Goal: Task Accomplishment & Management: Manage account settings

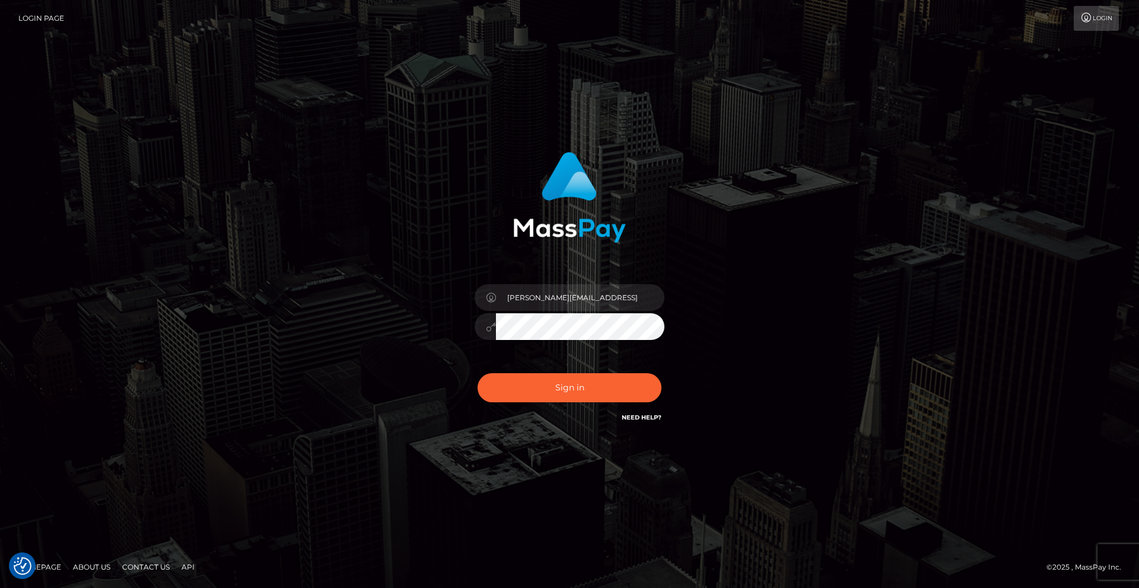
click at [546, 301] on input "andres.herrera@patrianna.com" at bounding box center [580, 297] width 168 height 27
click at [755, 225] on div "andres.herrera@patrianna.com" at bounding box center [569, 294] width 676 height 302
click at [587, 298] on input "andres.herrera@patrianna.com" at bounding box center [580, 297] width 168 height 27
type input "andres.spree"
click at [584, 298] on input "andres.spree" at bounding box center [580, 297] width 168 height 27
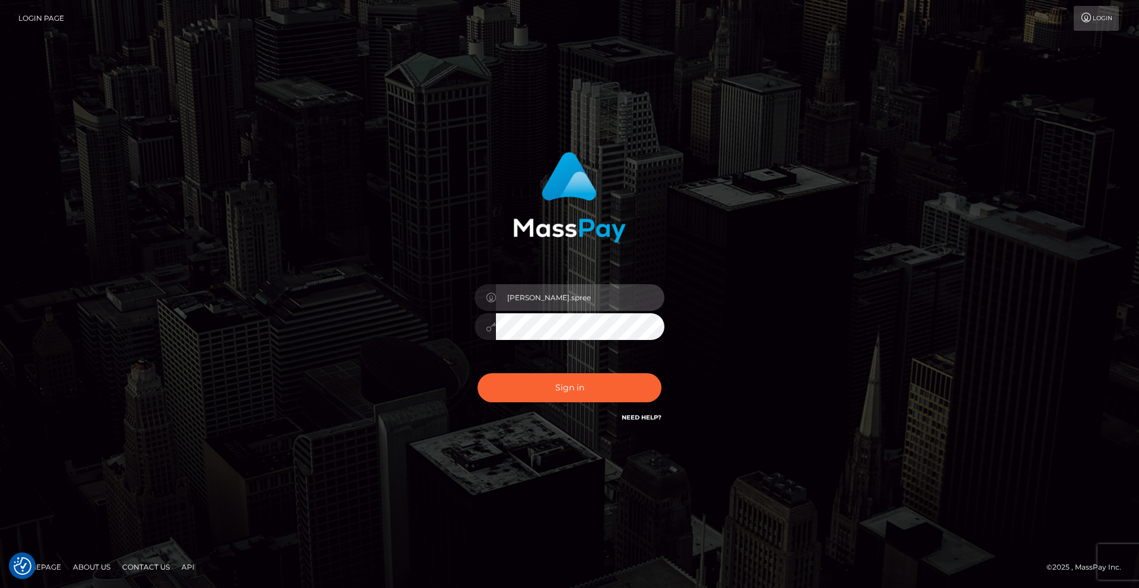
click at [584, 298] on input "andres.spree" at bounding box center [580, 297] width 168 height 27
click at [577, 297] on input "text" at bounding box center [580, 297] width 168 height 27
type input "andres.herrera@patrianna.com"
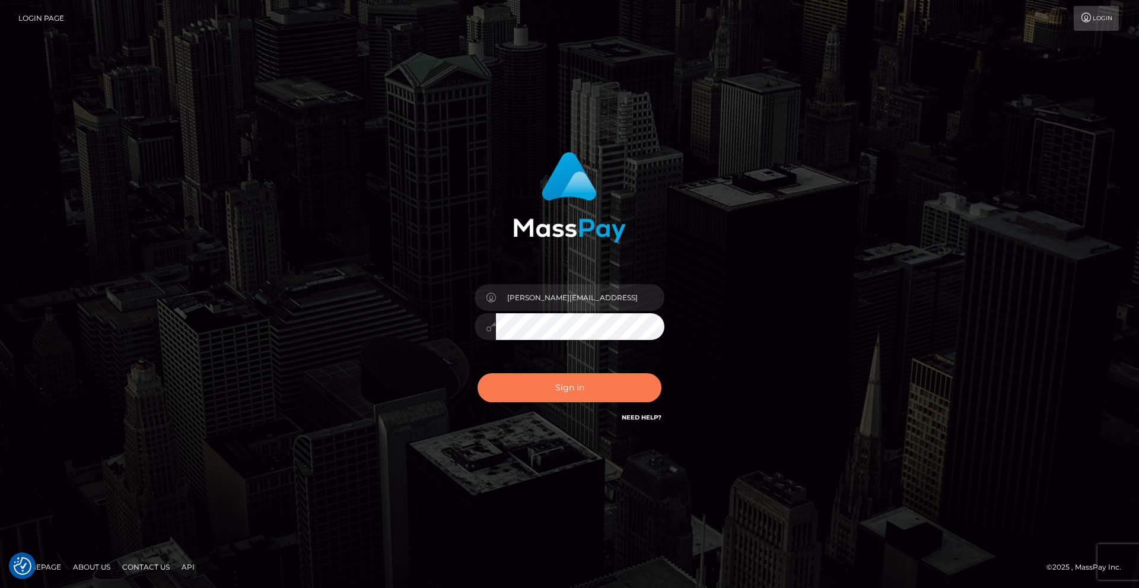
click at [578, 381] on button "Sign in" at bounding box center [570, 387] width 184 height 29
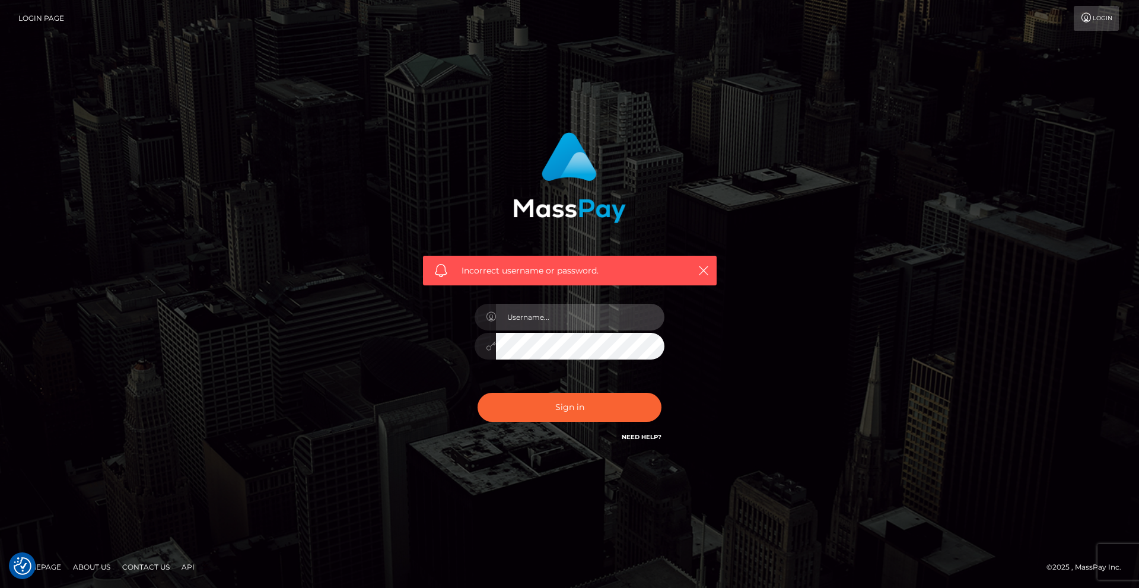
click at [615, 325] on input "text" at bounding box center [580, 317] width 168 height 27
drag, startPoint x: 775, startPoint y: 361, endPoint x: 766, endPoint y: 362, distance: 9.7
click at [775, 362] on div "Incorrect username or password. andres.herrera@patrianna.com" at bounding box center [569, 293] width 676 height 341
click at [618, 322] on input "andres.herrera@patrianna.com" at bounding box center [580, 317] width 168 height 27
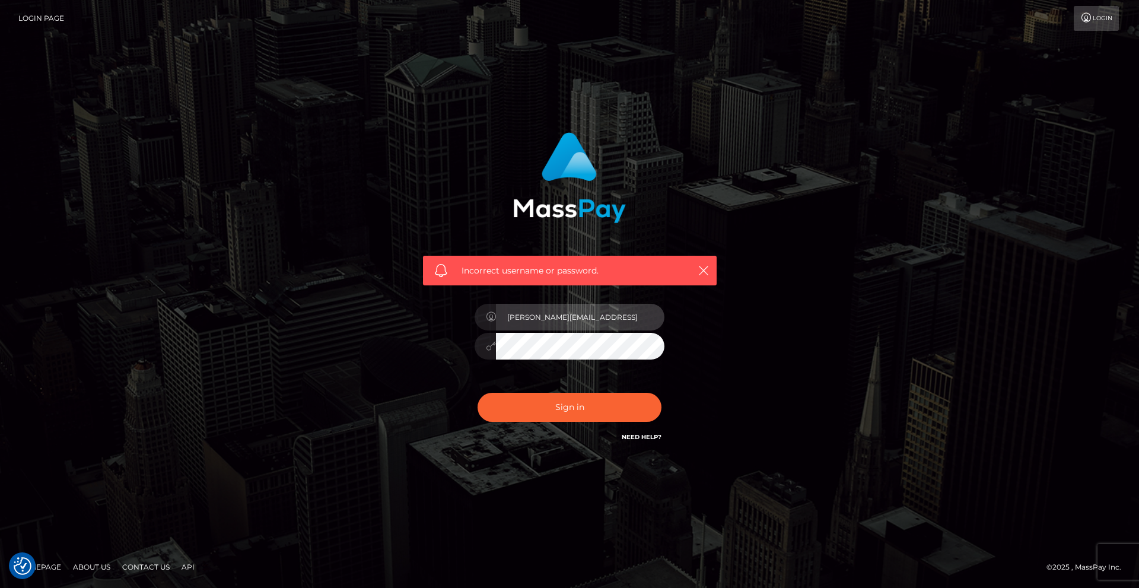
click at [618, 322] on input "andres.herrera@patrianna.com" at bounding box center [580, 317] width 168 height 27
type input "Andres.VIP"
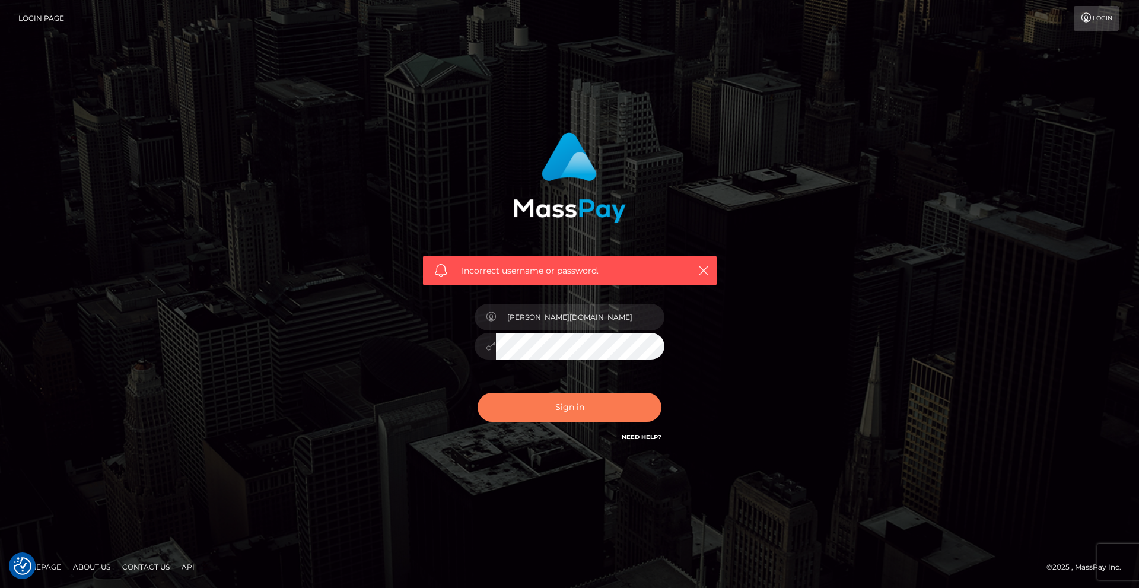
click at [562, 403] on button "Sign in" at bounding box center [570, 407] width 184 height 29
click at [577, 327] on input "text" at bounding box center [580, 317] width 168 height 27
type input "Andres.VIP"
click at [413, 321] on div "Incorrect username or password. Andres.VIP" at bounding box center [569, 293] width 329 height 341
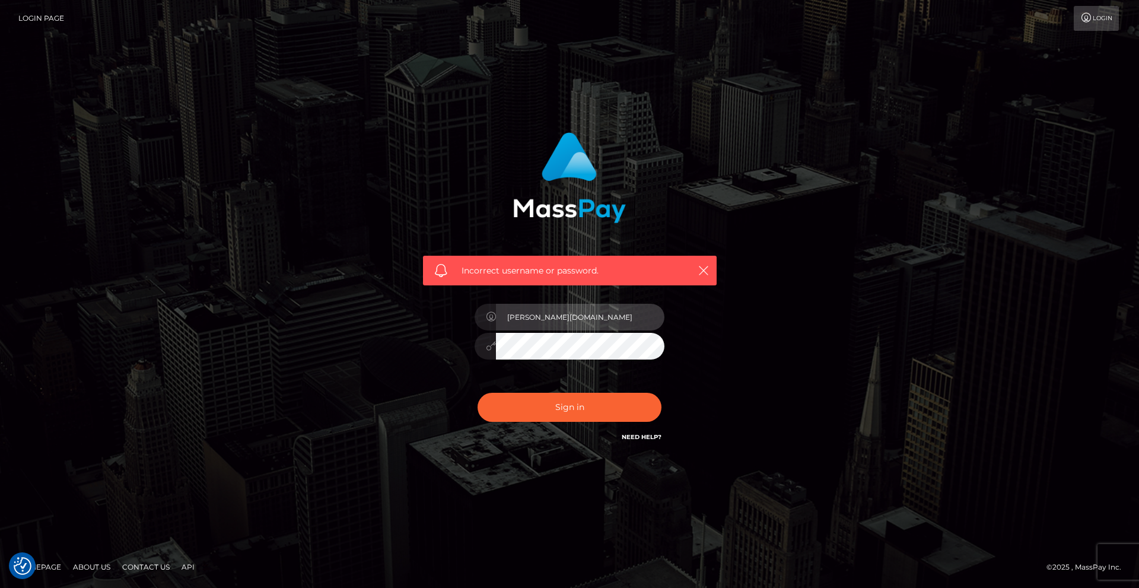
click at [537, 317] on input "Andres.VIP" at bounding box center [580, 317] width 168 height 27
click at [482, 316] on div at bounding box center [485, 317] width 21 height 27
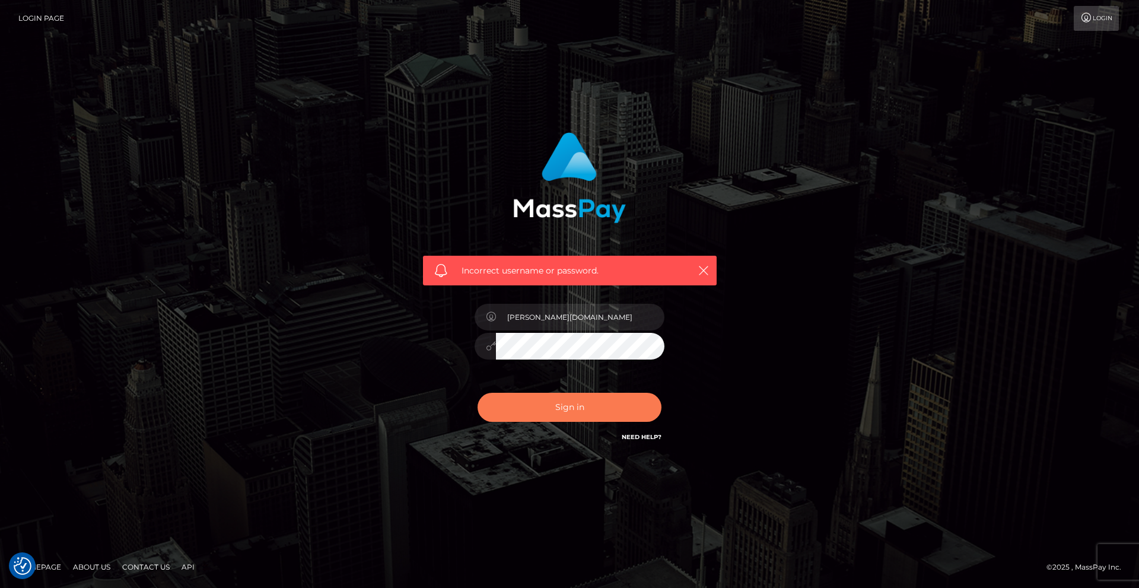
click at [559, 405] on button "Sign in" at bounding box center [570, 407] width 184 height 29
click at [696, 270] on button "button" at bounding box center [703, 270] width 15 height 15
click at [699, 269] on icon "button" at bounding box center [704, 271] width 12 height 12
click at [701, 271] on icon "button" at bounding box center [704, 271] width 12 height 12
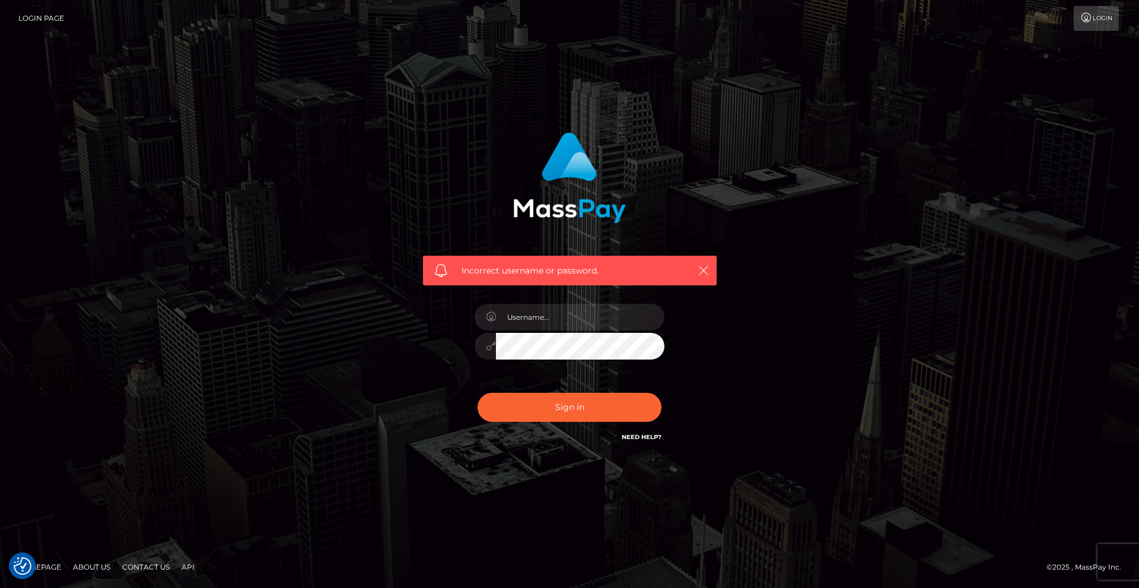
click at [701, 271] on icon "button" at bounding box center [704, 271] width 12 height 12
